Goal: Book appointment/travel/reservation

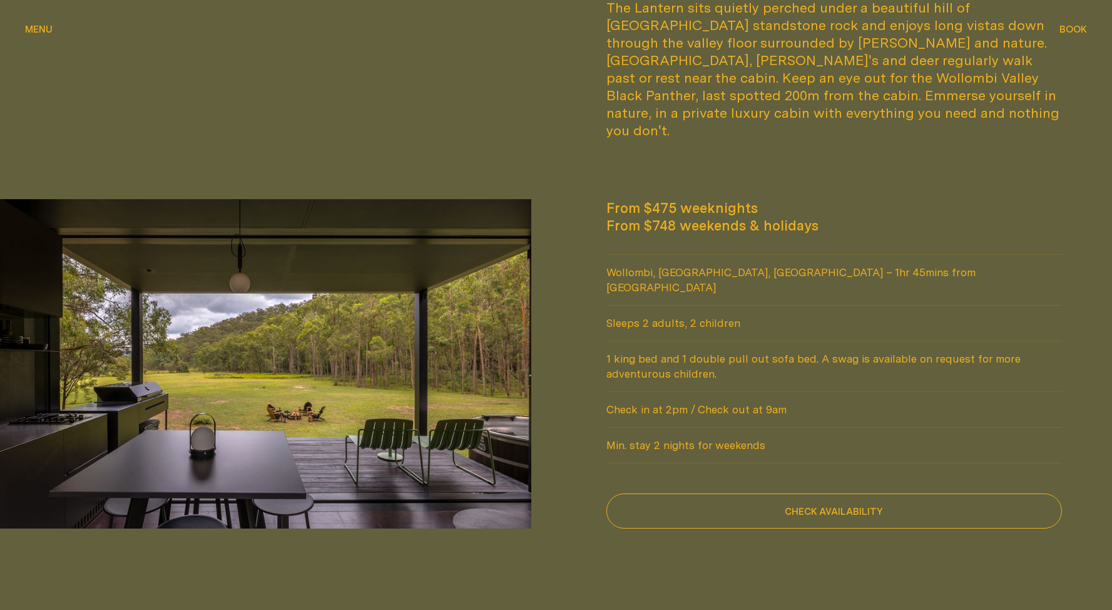
scroll to position [1096, 0]
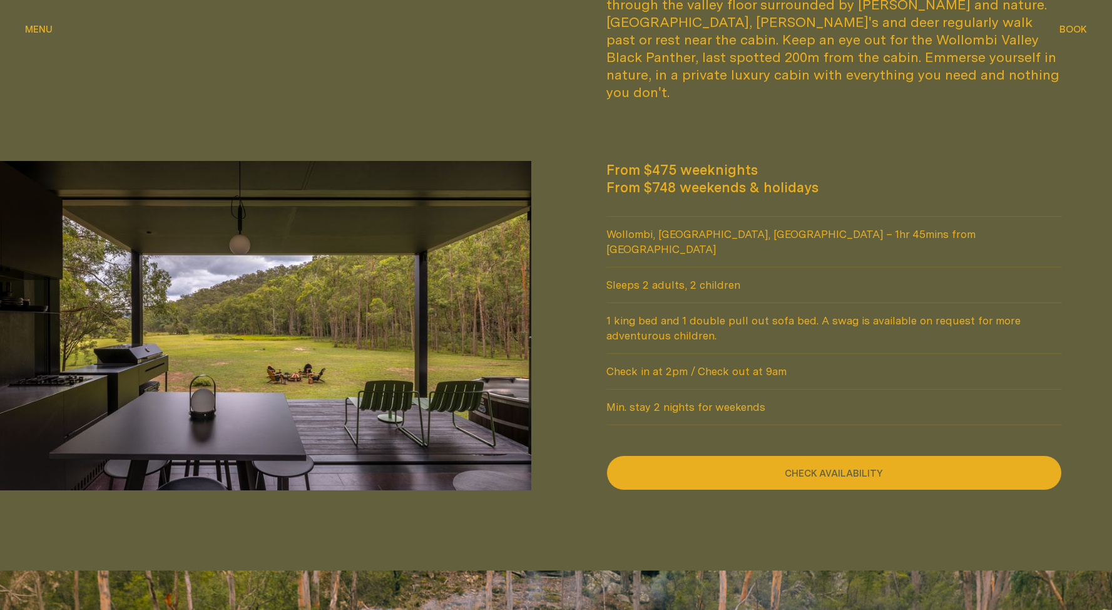
click at [705, 455] on button "Check availability" at bounding box center [835, 472] width 456 height 35
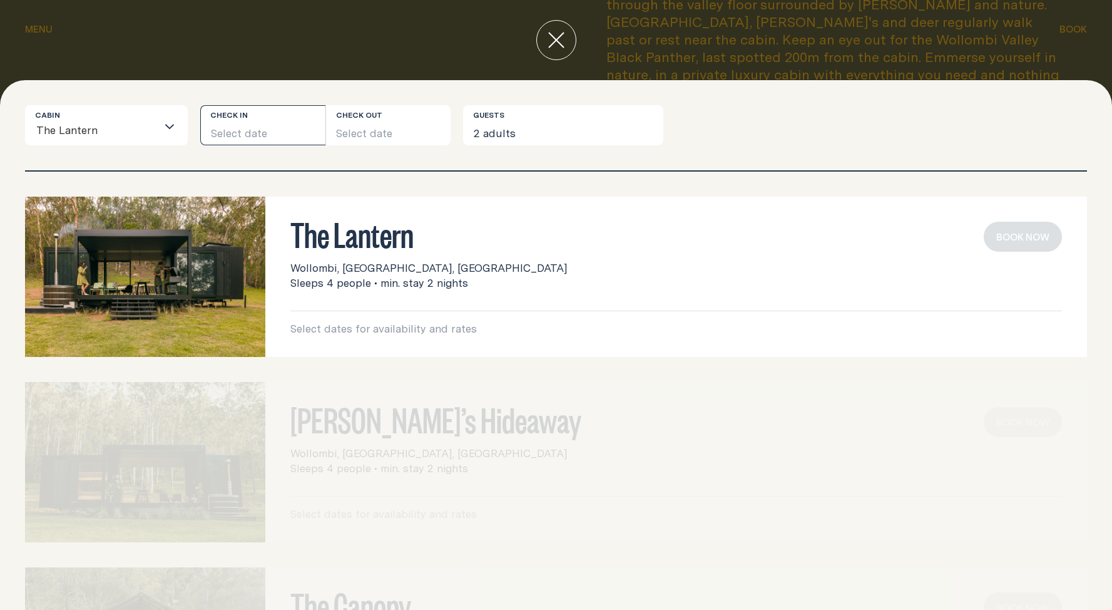
click at [244, 123] on button "Select date" at bounding box center [262, 125] width 125 height 40
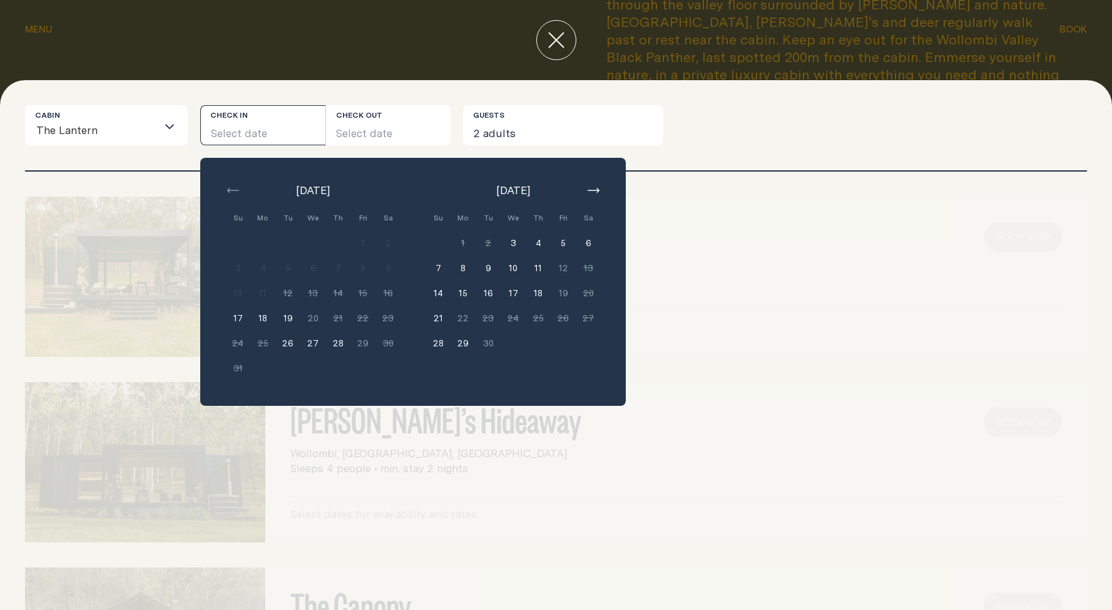
click at [597, 187] on button "button" at bounding box center [593, 190] width 15 height 15
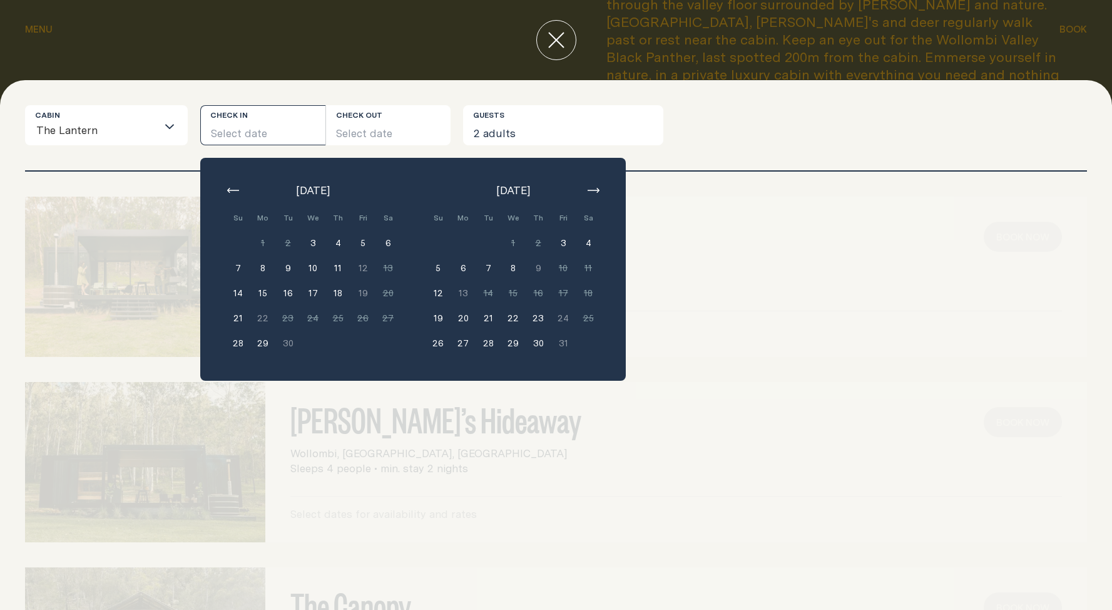
click at [597, 187] on button "button" at bounding box center [593, 190] width 15 height 15
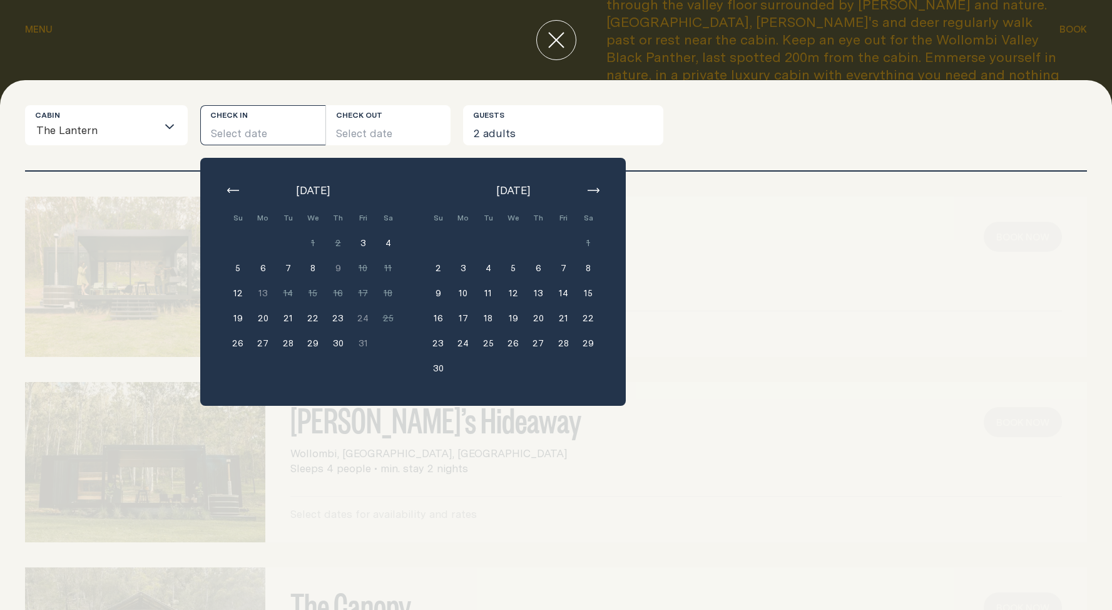
click at [597, 187] on button "button" at bounding box center [593, 190] width 15 height 15
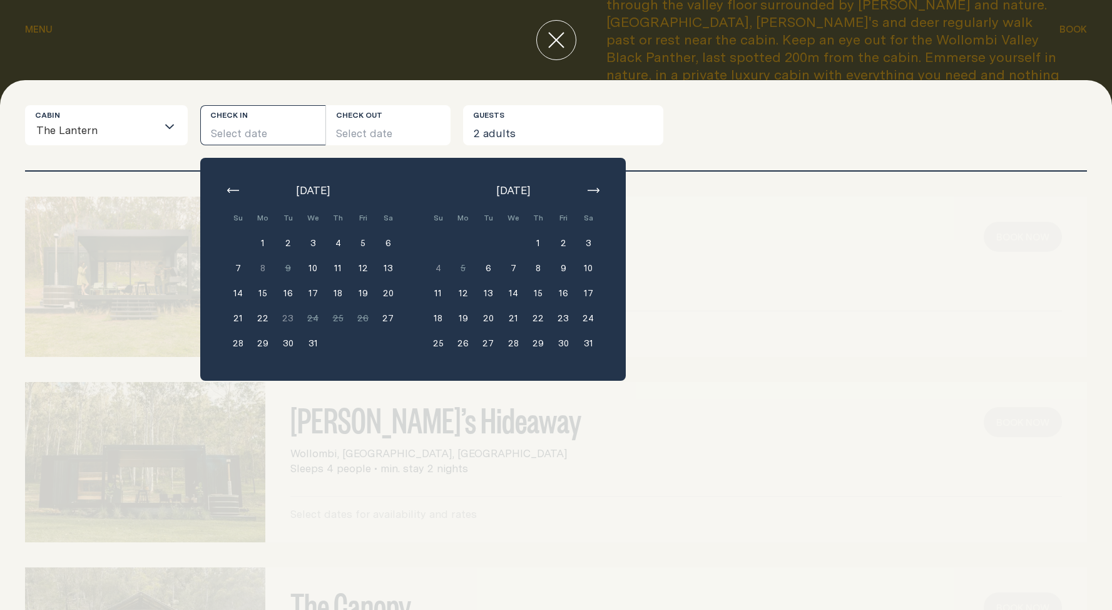
click at [597, 187] on button "button" at bounding box center [593, 190] width 15 height 15
click at [560, 265] on button "13" at bounding box center [563, 267] width 25 height 25
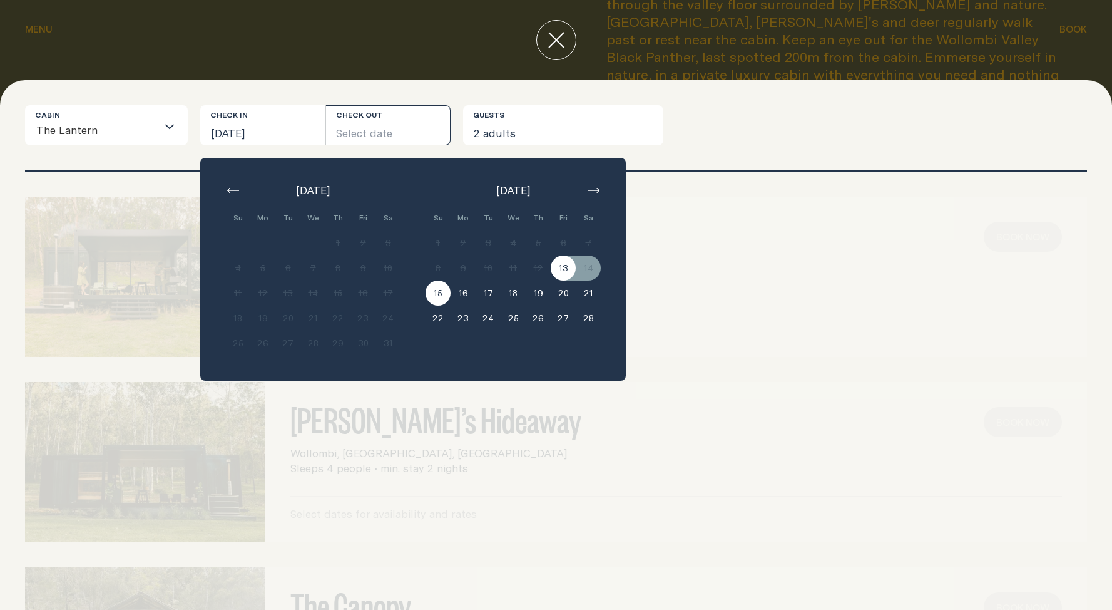
click at [439, 295] on button "15" at bounding box center [438, 292] width 25 height 25
